Goal: Transaction & Acquisition: Purchase product/service

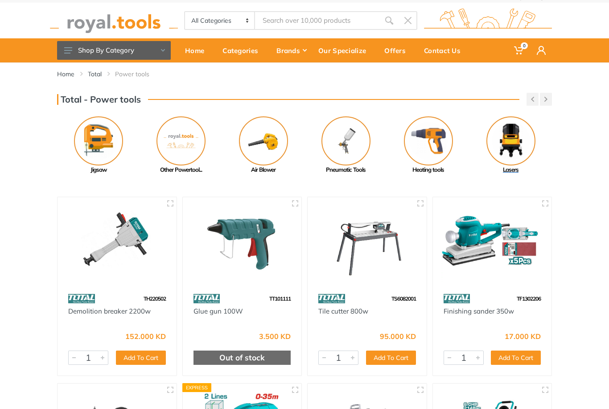
scroll to position [11, 0]
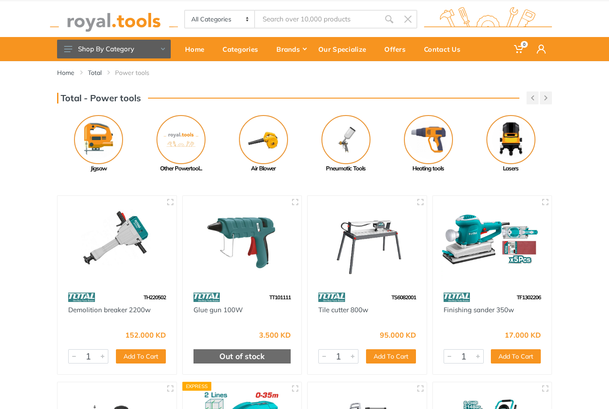
click at [549, 95] on button "button" at bounding box center [546, 97] width 12 height 13
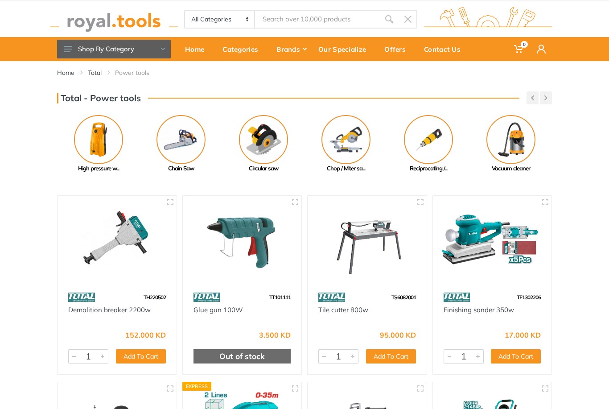
click at [549, 95] on button "button" at bounding box center [546, 97] width 12 height 13
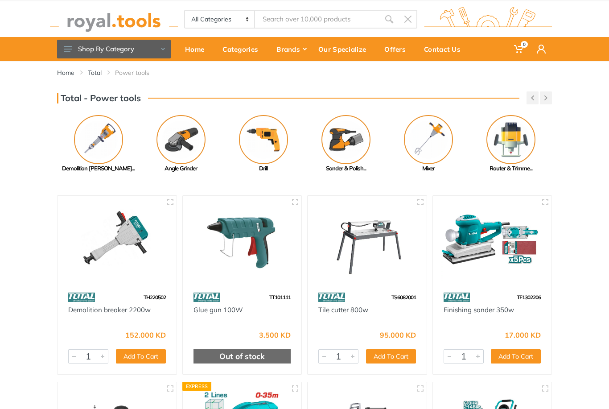
click at [548, 99] on button "button" at bounding box center [546, 97] width 12 height 13
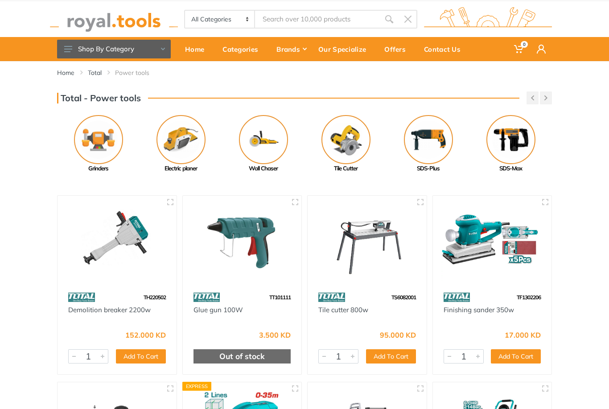
click at [547, 97] on icon "button" at bounding box center [546, 97] width 3 height 5
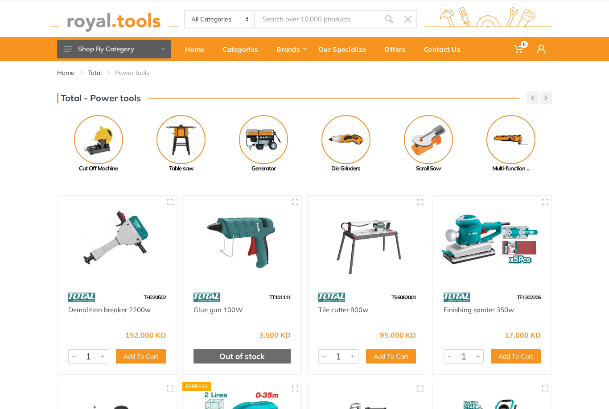
click at [547, 97] on icon "button" at bounding box center [546, 97] width 3 height 5
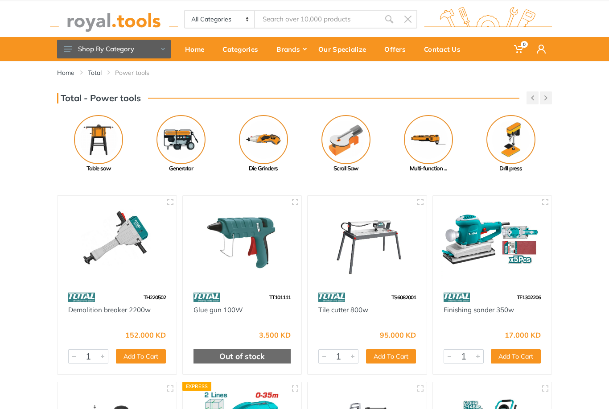
click at [547, 97] on icon "button" at bounding box center [546, 97] width 3 height 5
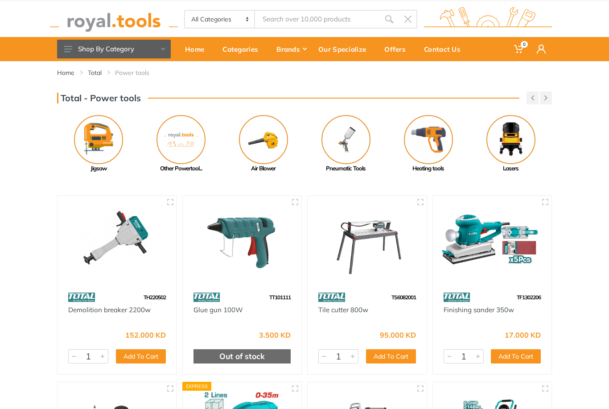
click at [547, 97] on icon "button" at bounding box center [546, 97] width 3 height 5
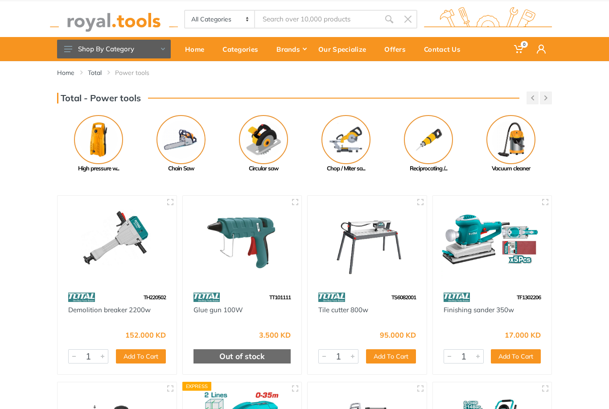
click at [549, 101] on button "button" at bounding box center [546, 97] width 12 height 13
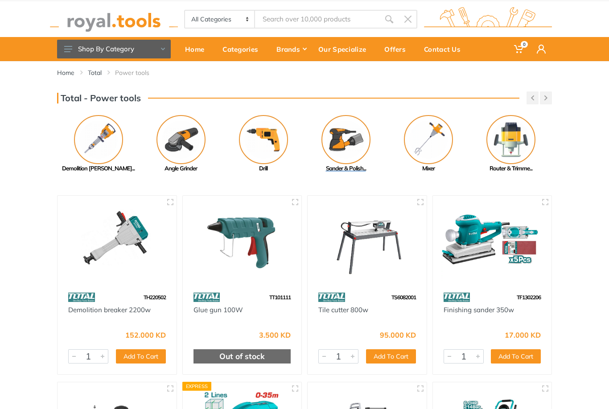
click at [353, 143] on img at bounding box center [346, 139] width 49 height 49
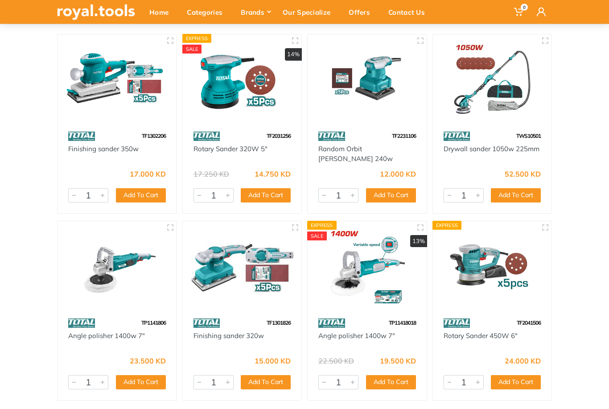
scroll to position [102, 0]
click at [236, 150] on link "Rotary Sander 320W 5"" at bounding box center [231, 149] width 74 height 8
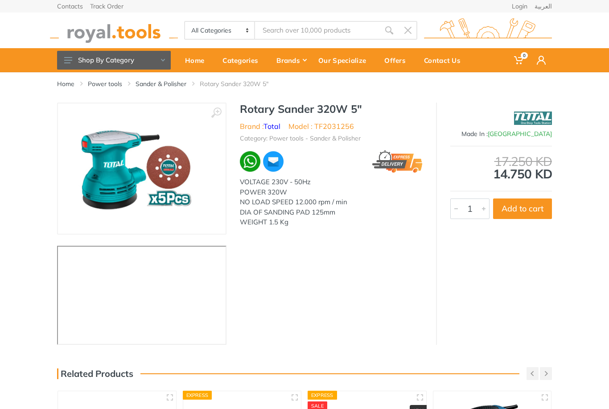
click at [287, 111] on h1 "Rotary Sander 320W 5"" at bounding box center [331, 109] width 183 height 13
click at [287, 108] on h1 "Rotary Sander 320W 5"" at bounding box center [331, 109] width 183 height 13
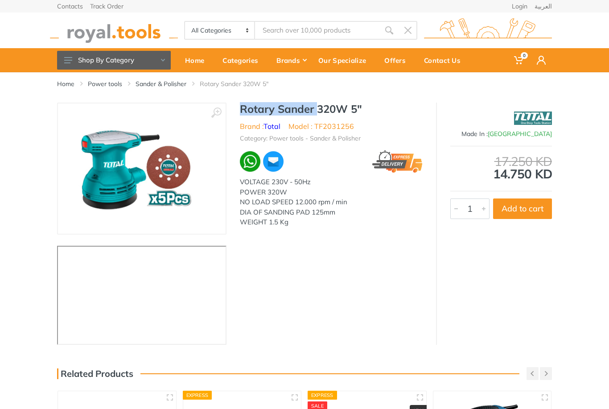
drag, startPoint x: 241, startPoint y: 110, endPoint x: 316, endPoint y: 109, distance: 75.0
click at [316, 109] on h1 "Rotary Sander 320W 5"" at bounding box center [331, 109] width 183 height 13
copy h1 "Rotary Sander"
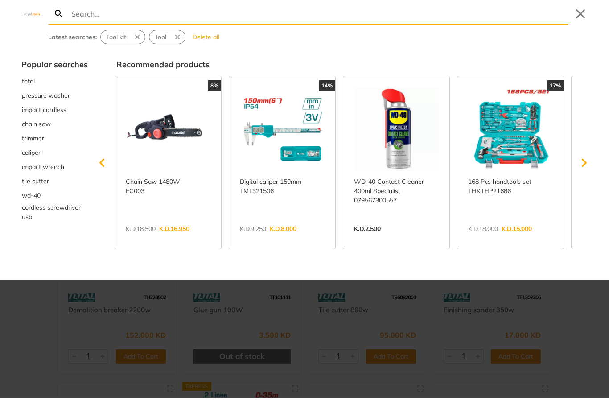
type input "Rotary Sander"
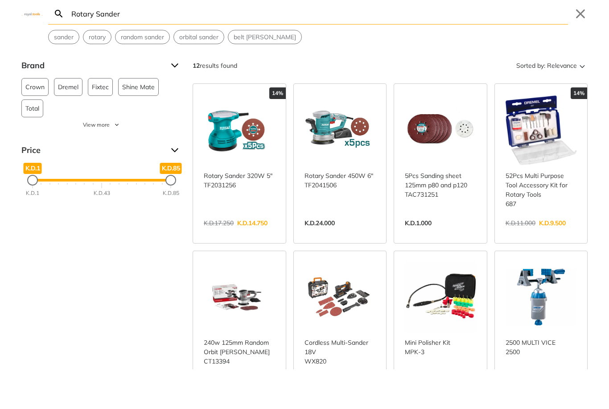
type input "Rotary Sander"
